Goal: Information Seeking & Learning: Learn about a topic

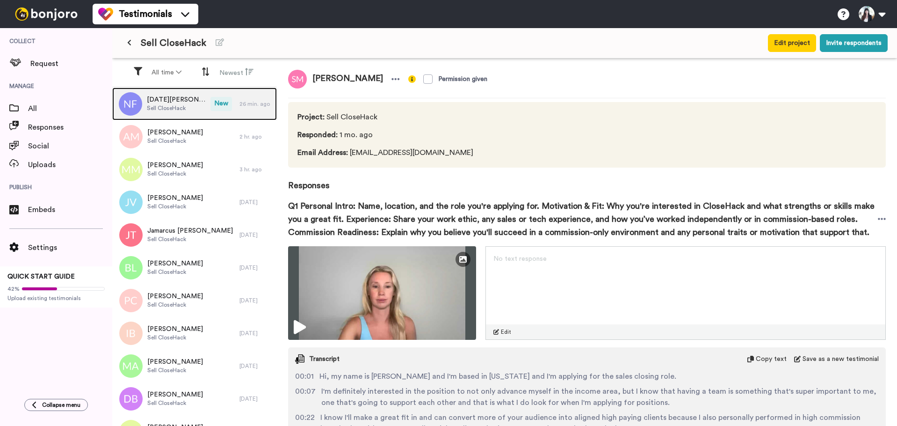
click at [189, 106] on div "[DATE][PERSON_NAME] CloseHack" at bounding box center [161, 103] width 98 height 33
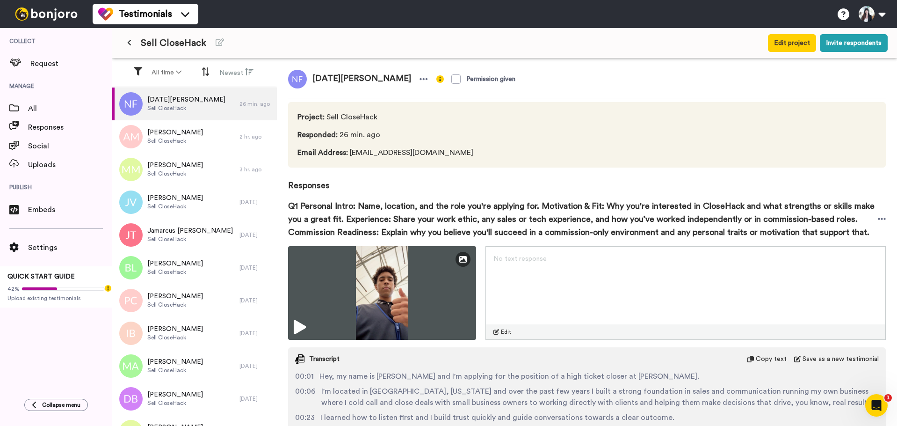
click at [343, 76] on span "[DATE][PERSON_NAME]" at bounding box center [362, 79] width 110 height 19
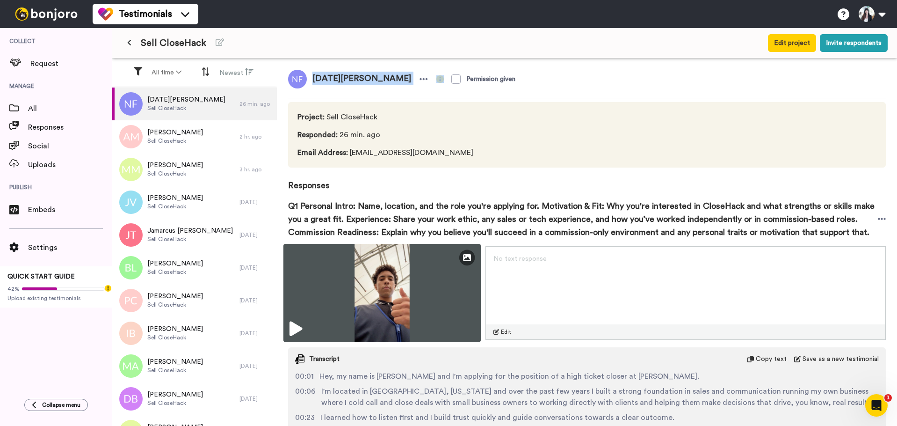
click at [391, 287] on img at bounding box center [382, 293] width 197 height 98
